Goal: Information Seeking & Learning: Learn about a topic

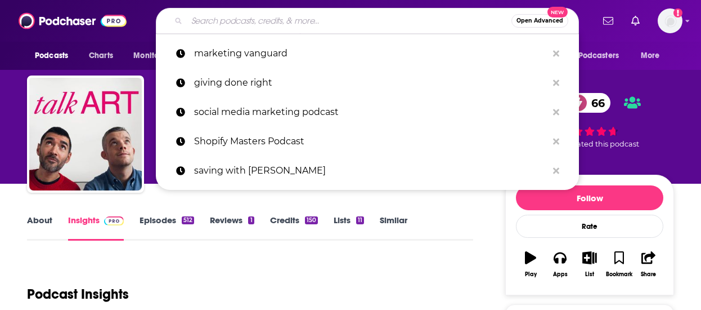
click at [323, 16] on input "Search podcasts, credits, & more..." at bounding box center [349, 21] width 325 height 18
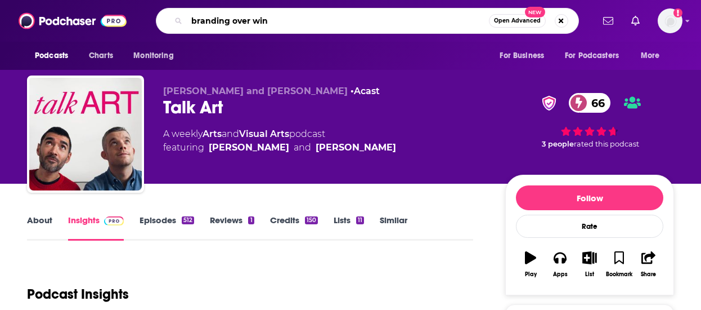
type input "branding over wine"
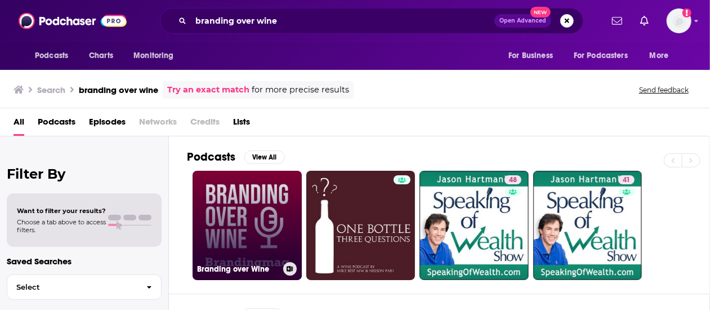
click at [242, 204] on link "Branding over Wine" at bounding box center [246, 225] width 109 height 109
